Goal: Information Seeking & Learning: Understand process/instructions

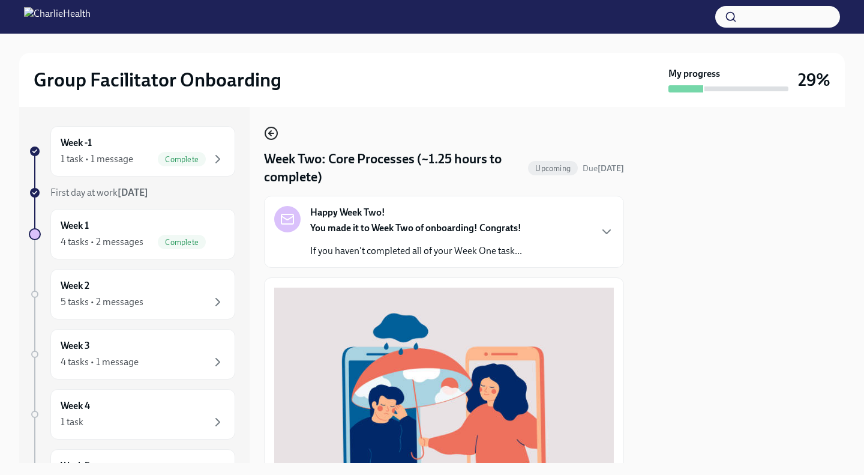
click at [269, 136] on icon "button" at bounding box center [271, 133] width 14 height 14
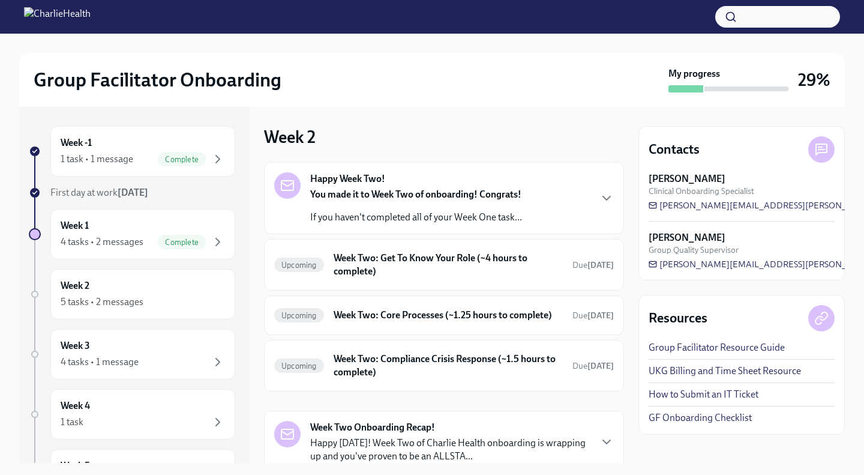
click at [352, 211] on p "If you haven't completed all of your Week One task..." at bounding box center [416, 217] width 212 height 13
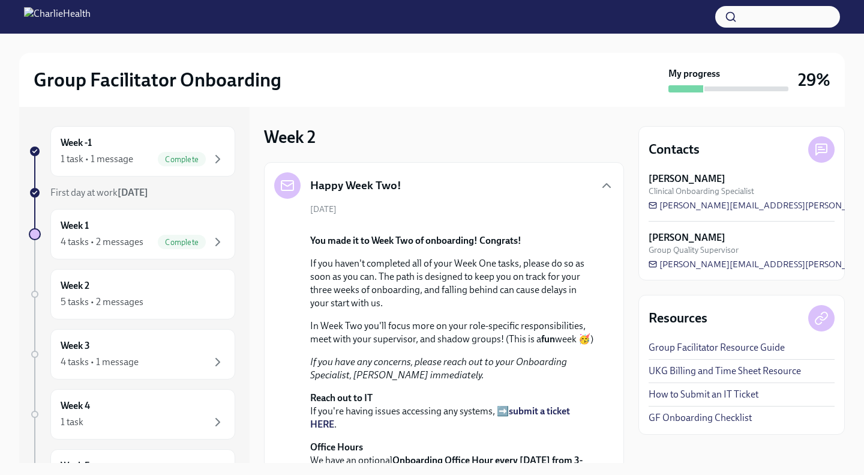
click at [432, 190] on div "Happy Week Two!" at bounding box center [444, 185] width 340 height 26
click at [601, 184] on icon "button" at bounding box center [607, 185] width 14 height 14
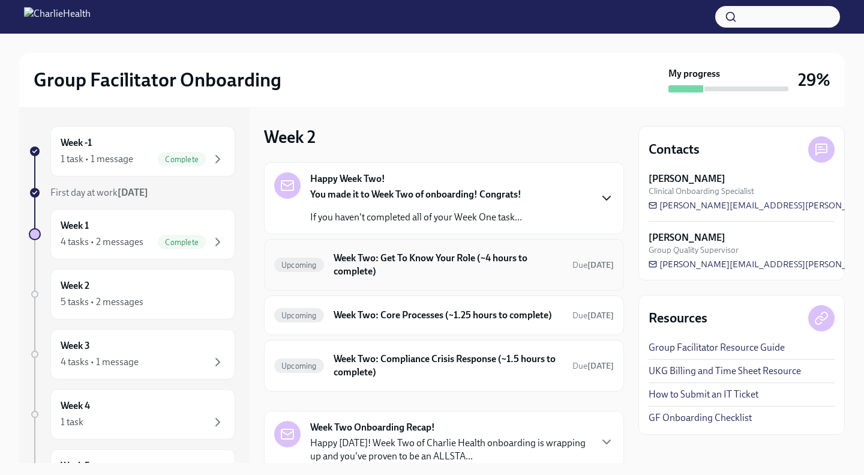
click at [481, 263] on h6 "Week Two: Get To Know Your Role (~4 hours to complete)" at bounding box center [448, 264] width 229 height 26
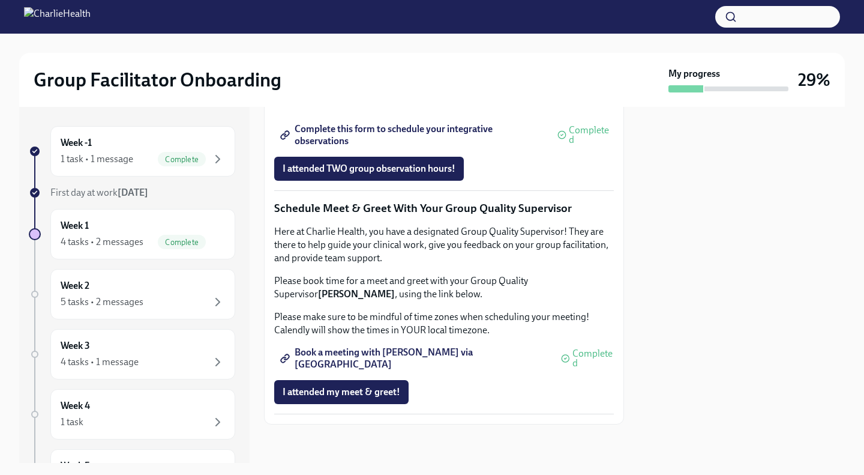
scroll to position [1164, 0]
click at [166, 296] on div "5 tasks • 2 messages" at bounding box center [143, 302] width 164 height 14
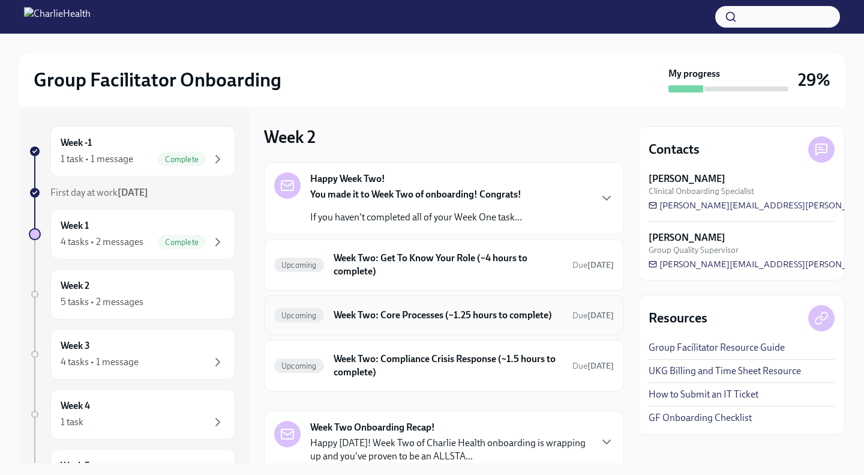
scroll to position [98, 0]
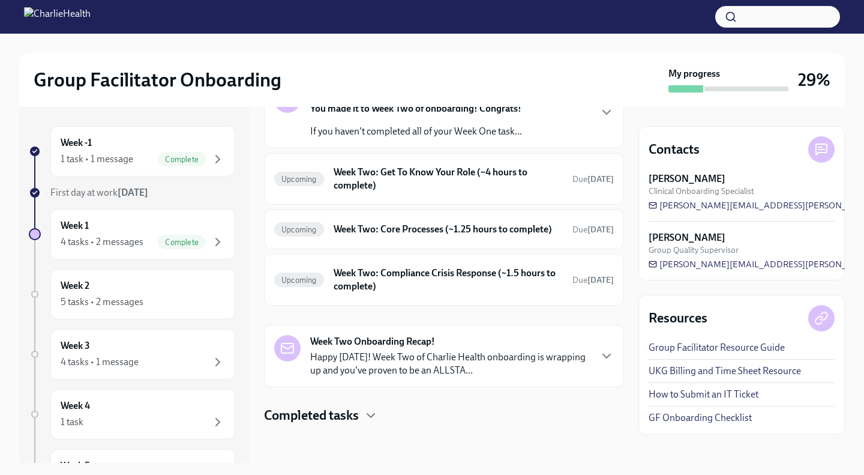
click at [628, 181] on div "Week -1 1 task • 1 message Complete First day at work [DATE] Week 1 4 tasks • 2…" at bounding box center [432, 285] width 826 height 356
click at [463, 287] on h6 "Week Two: Compliance Crisis Response (~1.5 hours to complete)" at bounding box center [448, 279] width 229 height 26
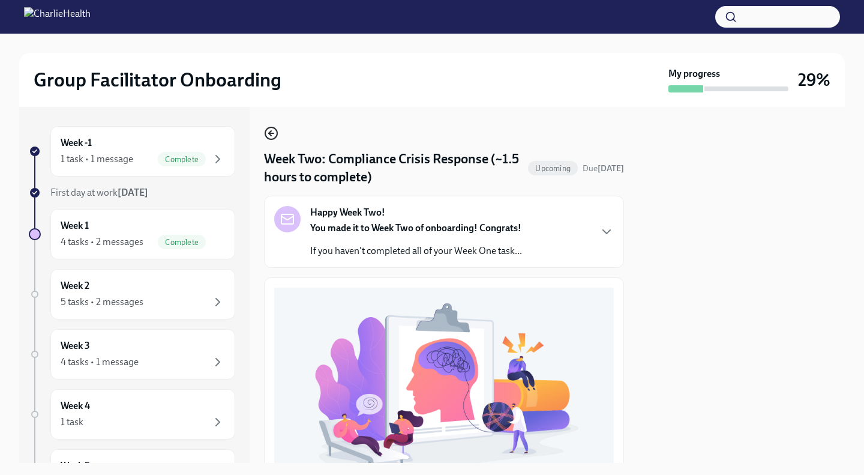
click at [275, 134] on icon "button" at bounding box center [271, 133] width 14 height 14
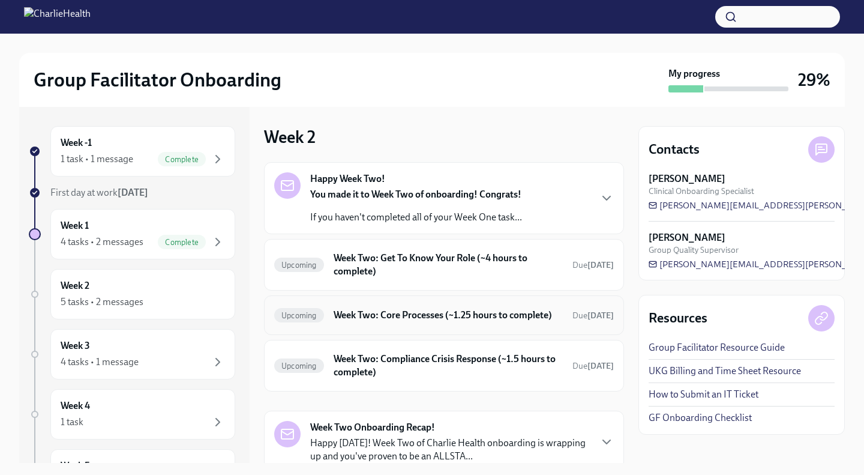
click at [395, 313] on h6 "Week Two: Core Processes (~1.25 hours to complete)" at bounding box center [448, 314] width 229 height 13
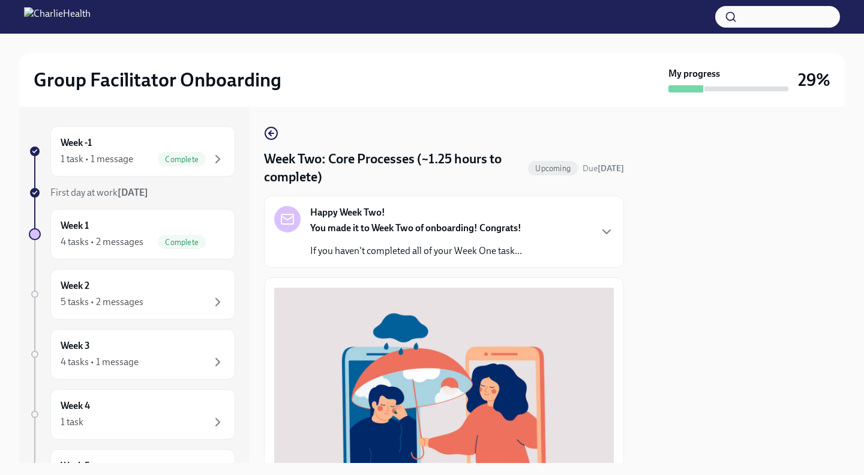
scroll to position [349, 0]
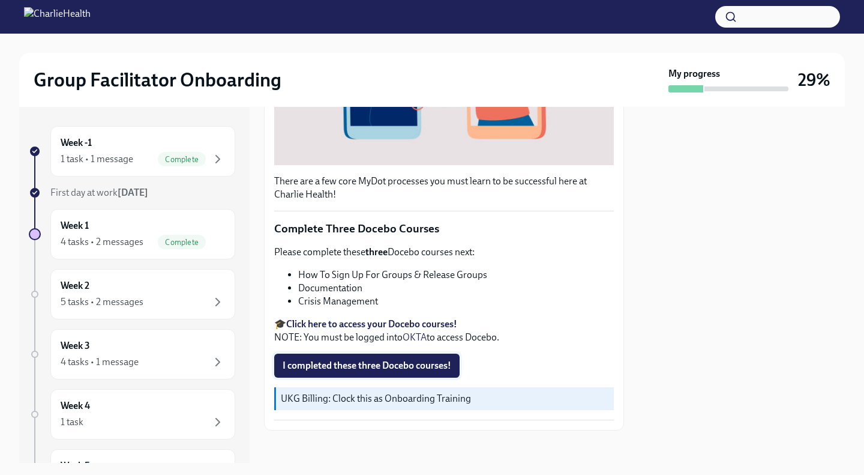
click at [391, 361] on span "I completed these three Docebo courses!" at bounding box center [367, 366] width 169 height 12
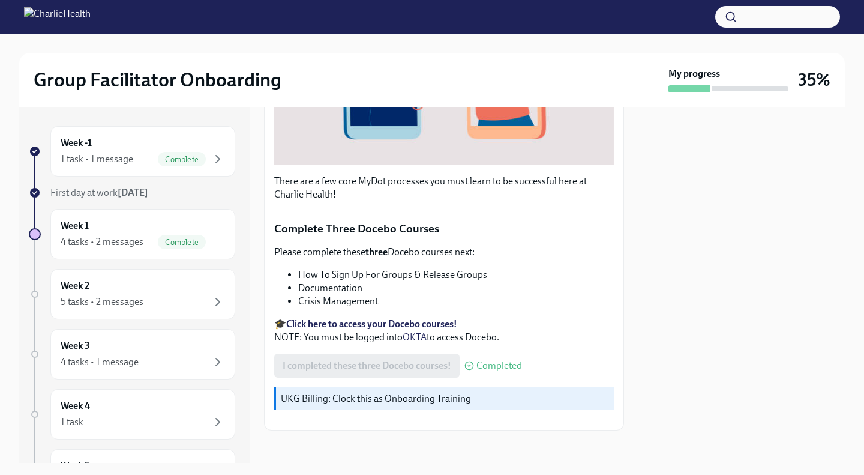
scroll to position [0, 0]
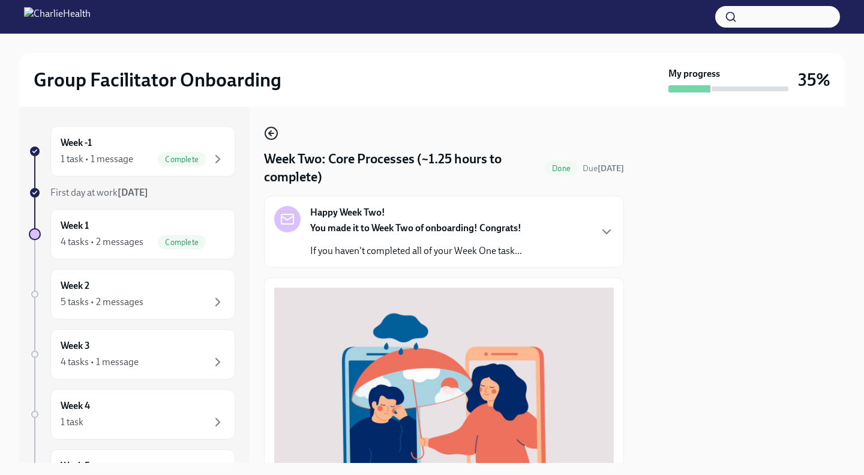
click at [270, 134] on icon "button" at bounding box center [270, 133] width 2 height 5
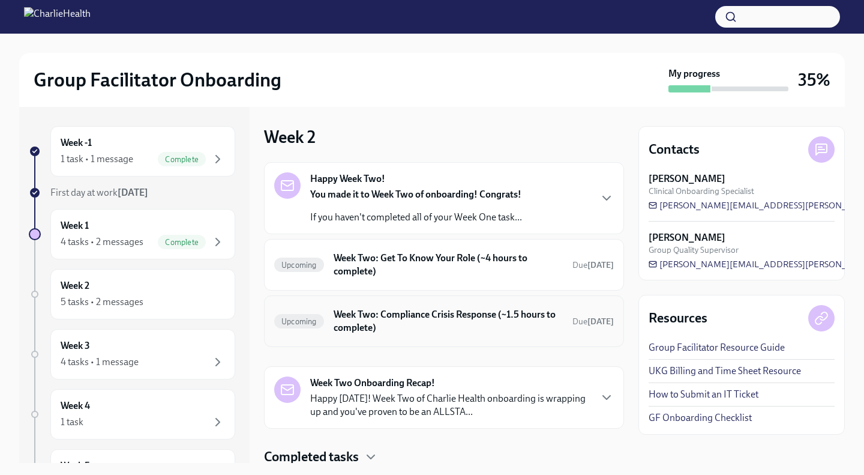
scroll to position [41, 0]
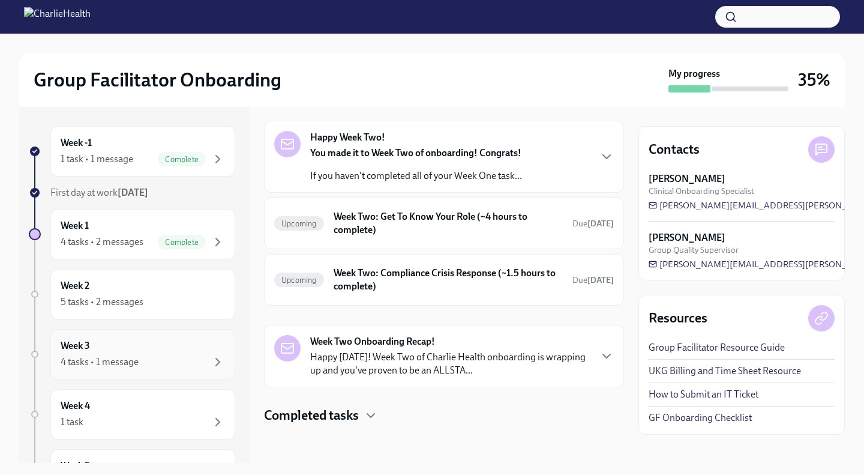
click at [169, 343] on div "Week 3 4 tasks • 1 message" at bounding box center [143, 354] width 164 height 30
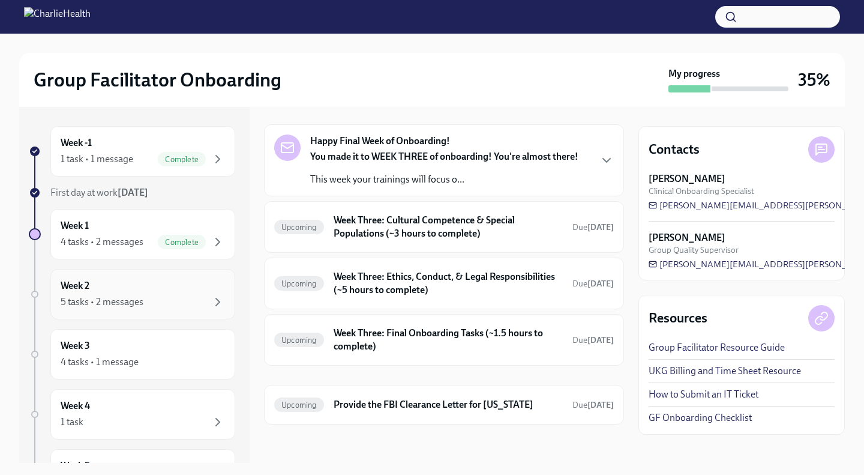
click at [191, 287] on div "Week 2 5 tasks • 2 messages" at bounding box center [143, 294] width 164 height 30
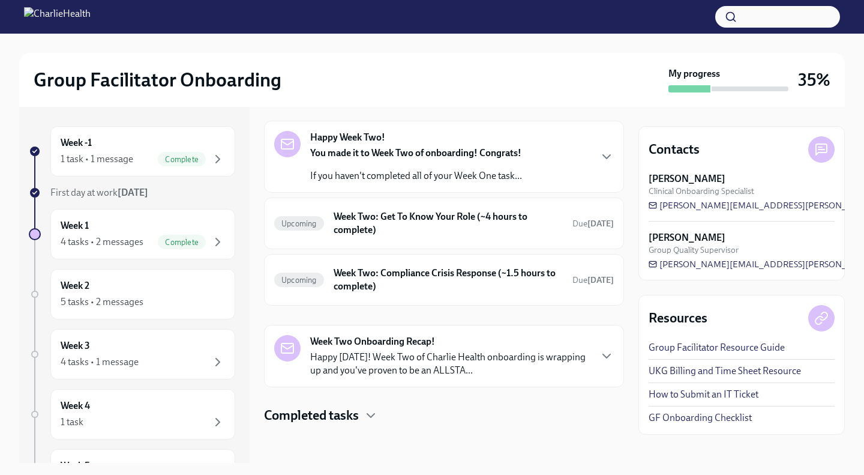
click at [387, 83] on div "Group Facilitator Onboarding" at bounding box center [349, 80] width 630 height 24
